Goal: Information Seeking & Learning: Learn about a topic

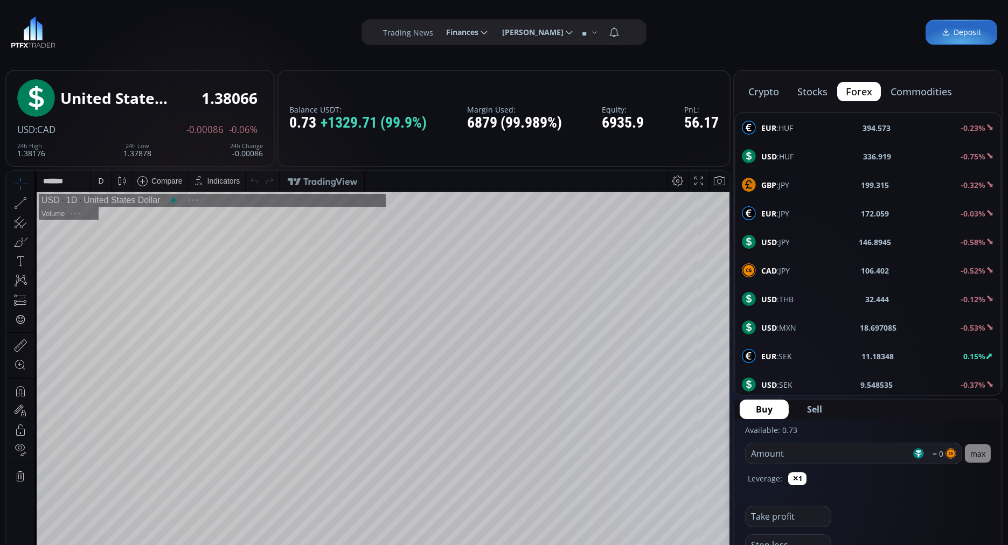
scroll to position [146, 0]
click at [910, 87] on button "commodities" at bounding box center [921, 91] width 79 height 19
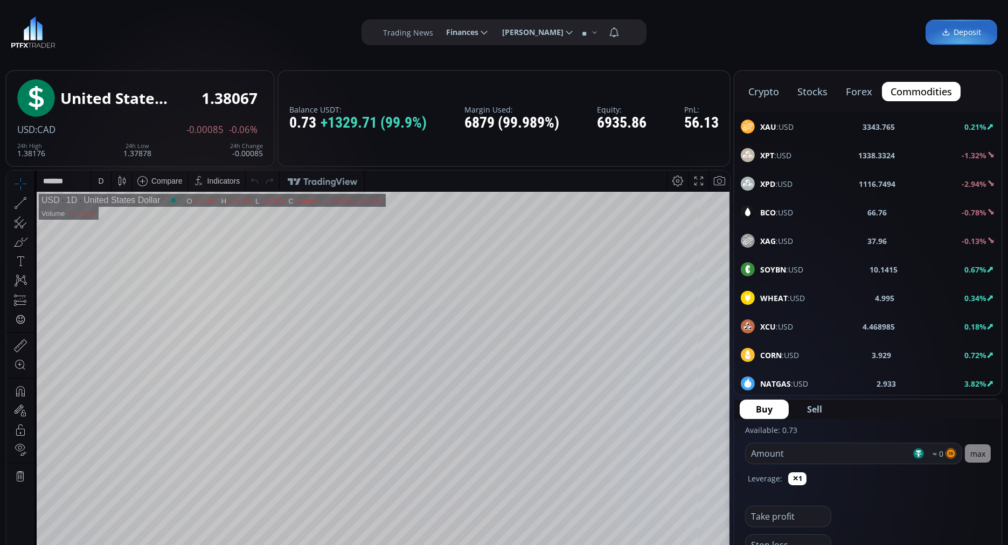
click at [759, 127] on div "XAU :USD" at bounding box center [767, 127] width 53 height 14
